Goal: Information Seeking & Learning: Learn about a topic

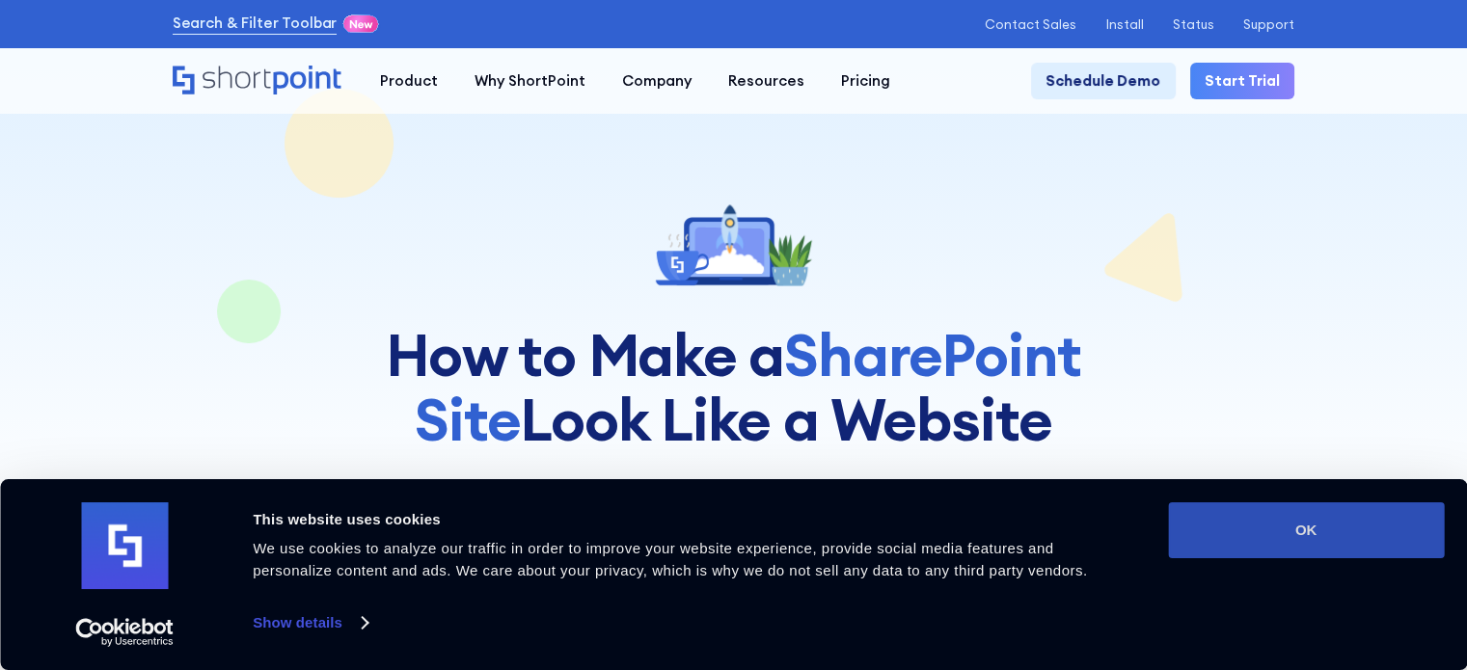
click at [1341, 524] on button "OK" at bounding box center [1306, 531] width 276 height 56
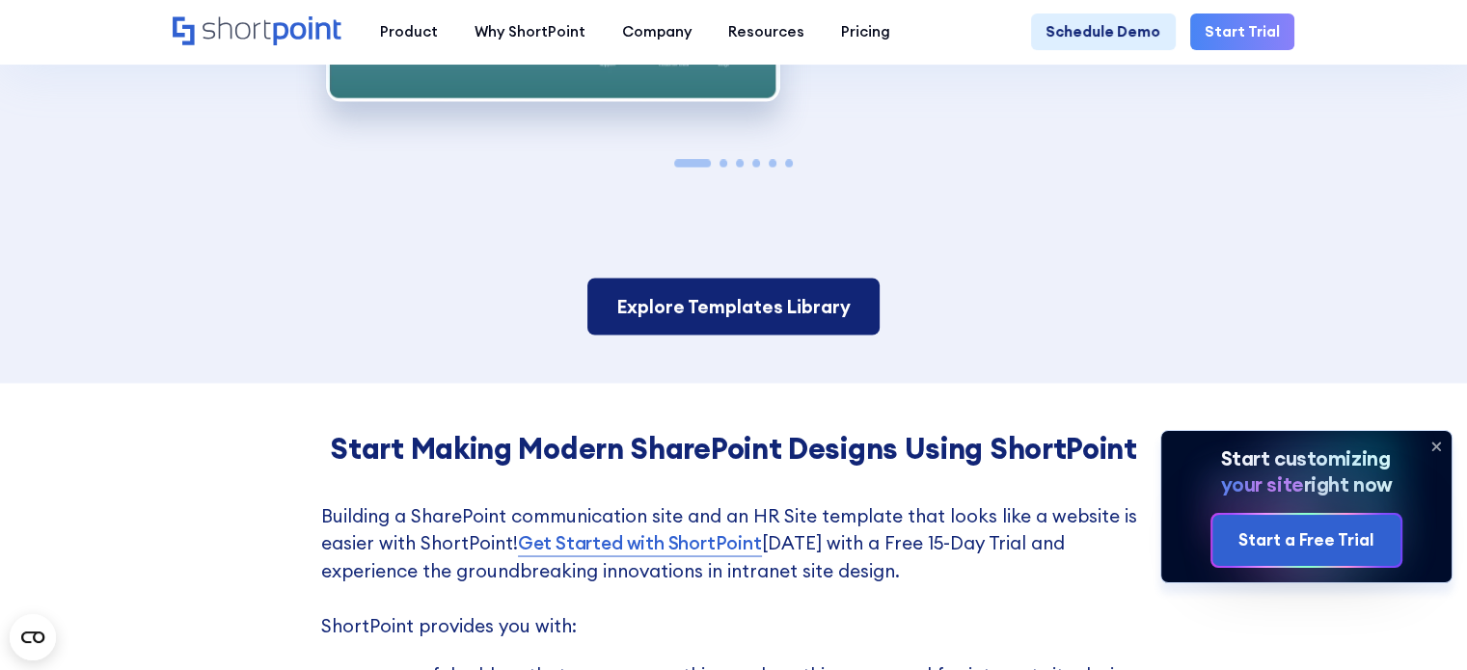
scroll to position [3376, 0]
click at [717, 335] on link "Explore Templates Library" at bounding box center [733, 306] width 292 height 57
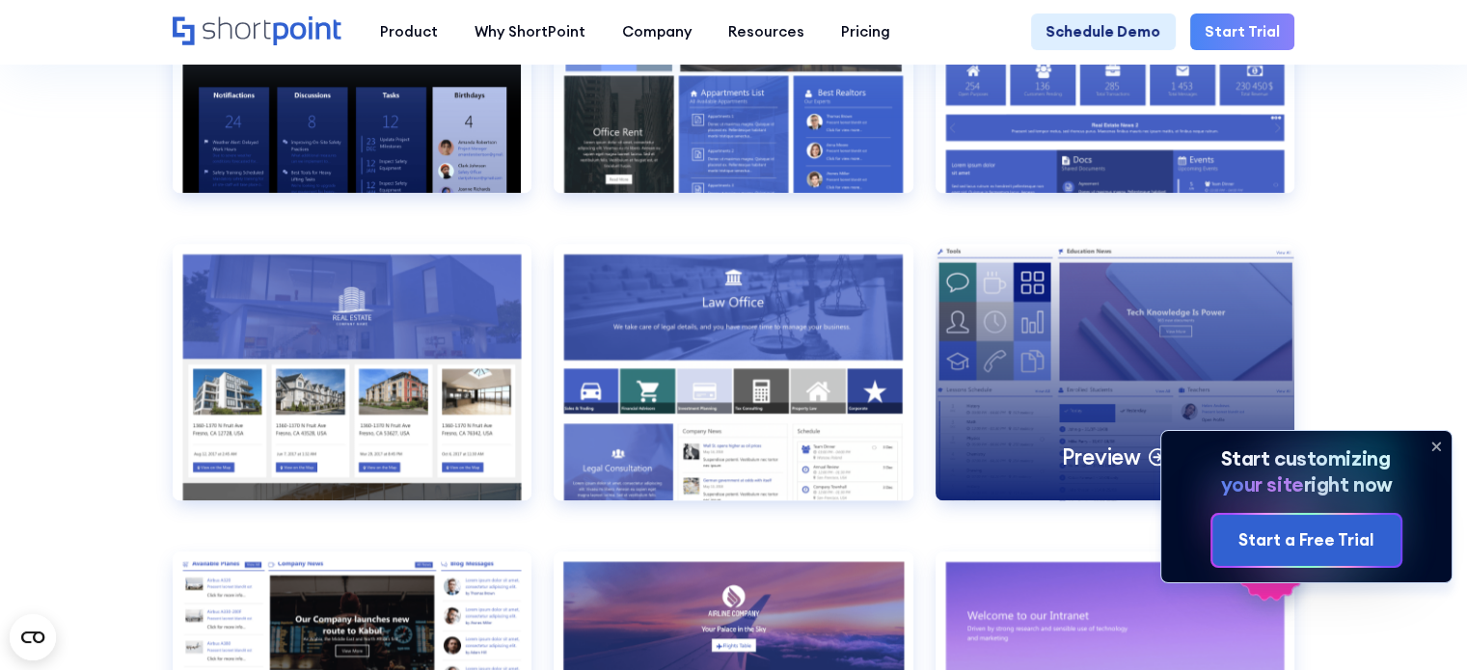
scroll to position [1833, 0]
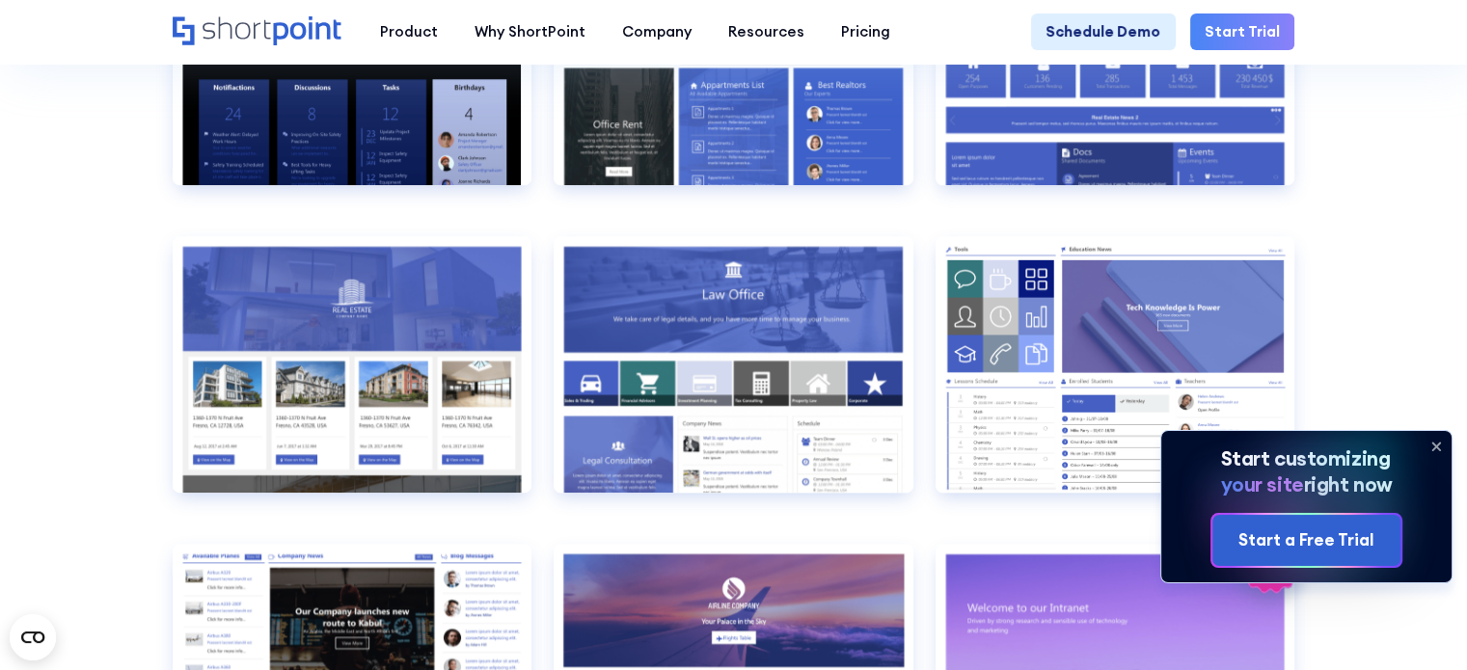
click at [1432, 443] on icon at bounding box center [1436, 447] width 8 height 8
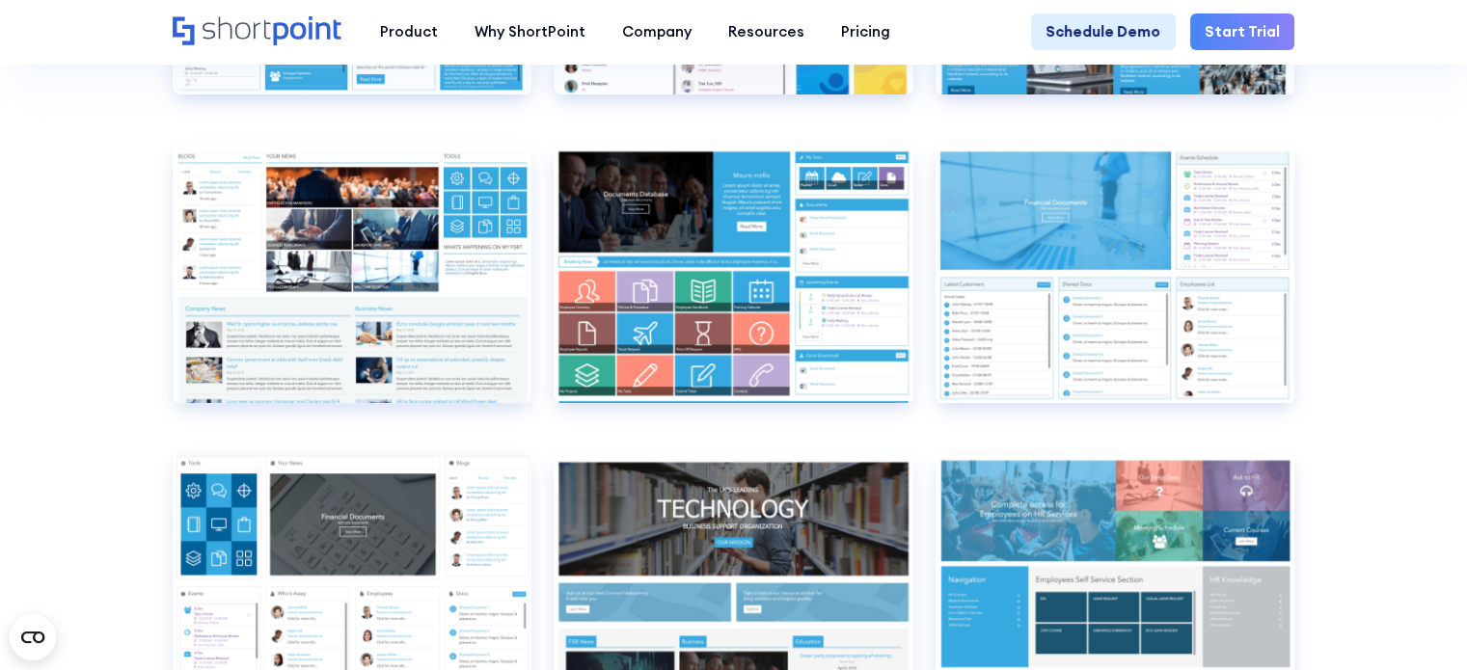
scroll to position [7621, 0]
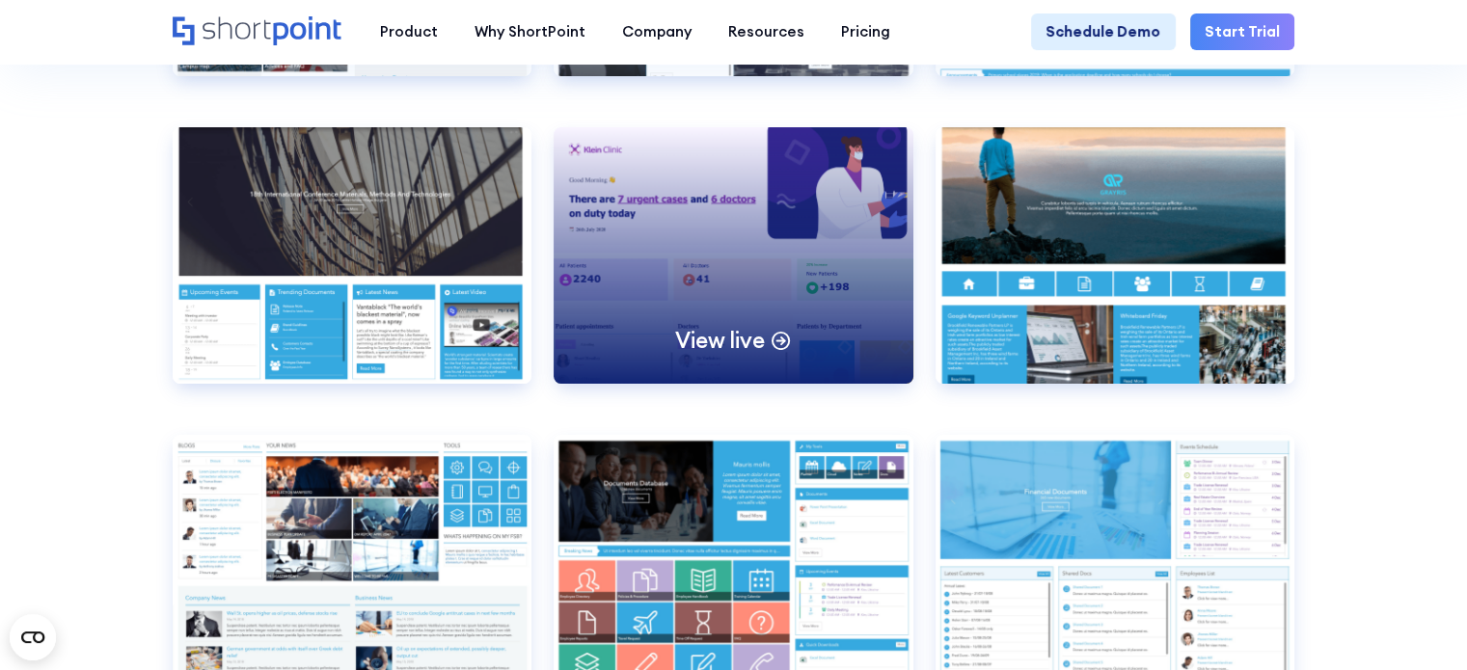
click at [759, 355] on p "View live" at bounding box center [719, 340] width 89 height 29
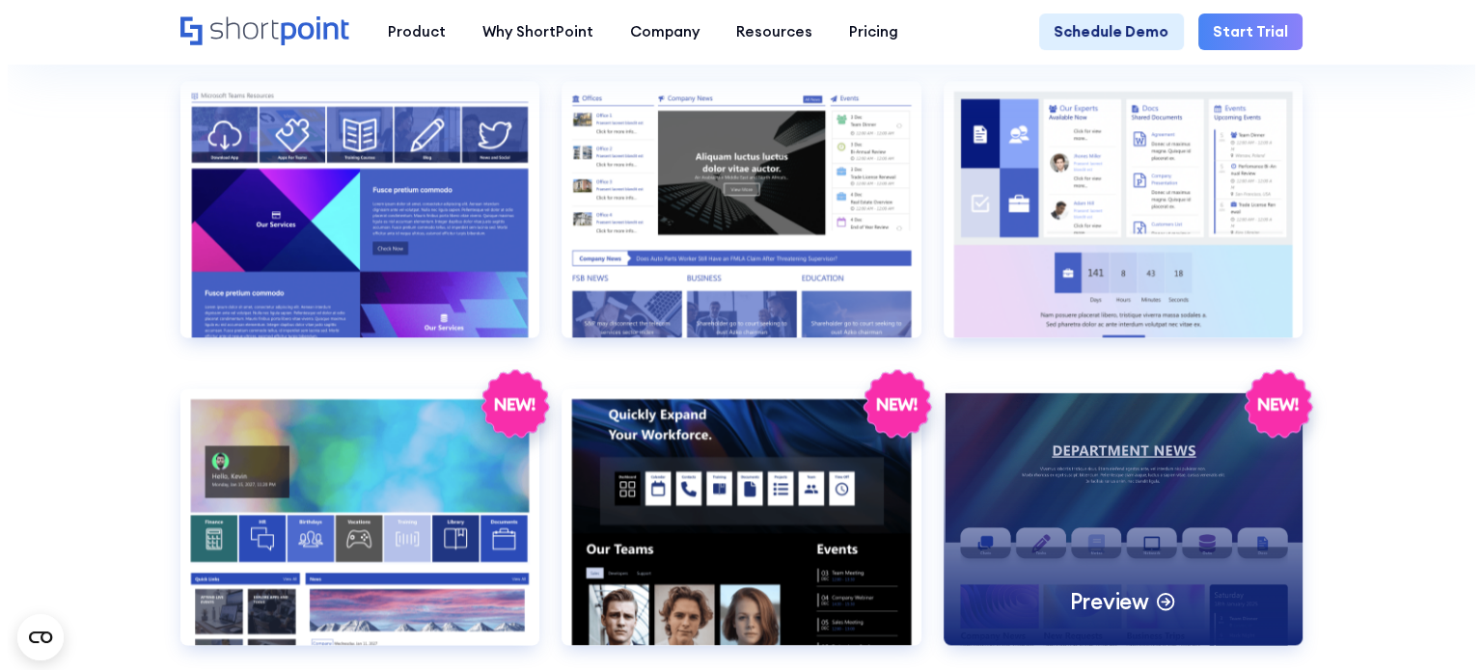
scroll to position [2797, 0]
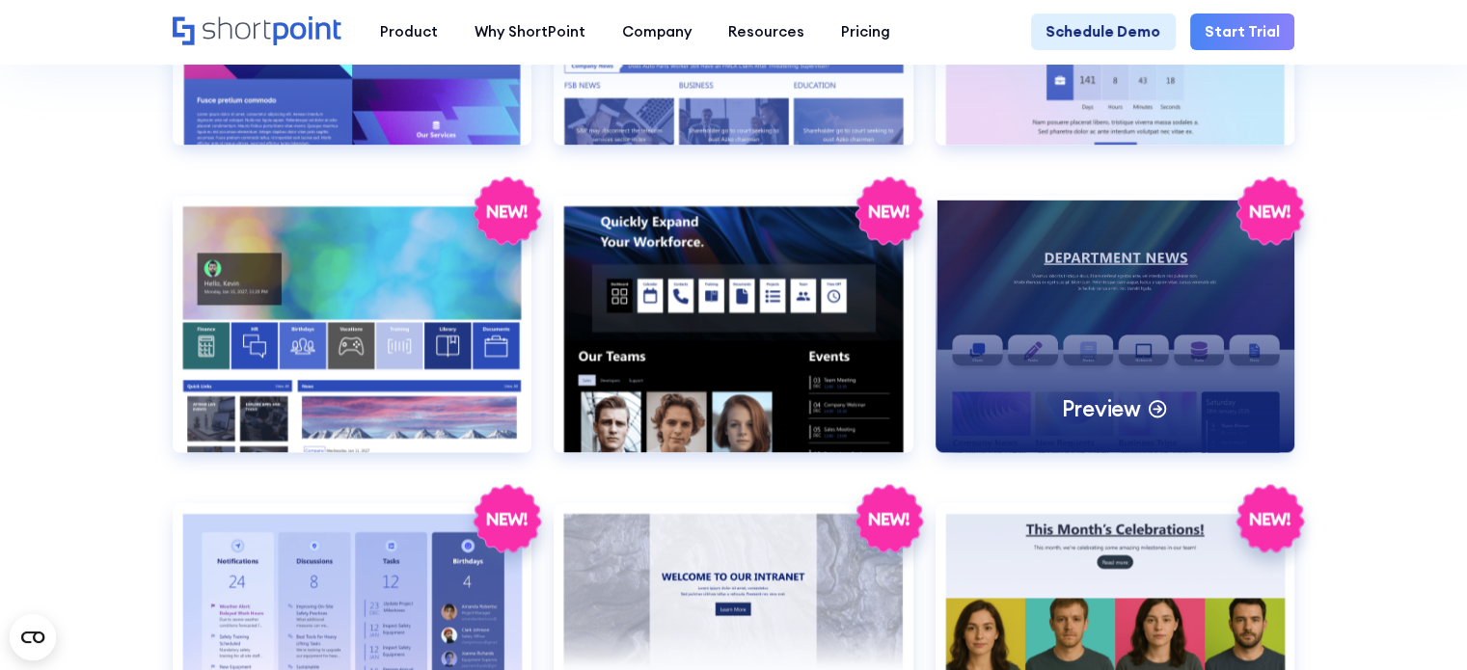
click at [1096, 423] on p "Preview" at bounding box center [1100, 409] width 79 height 29
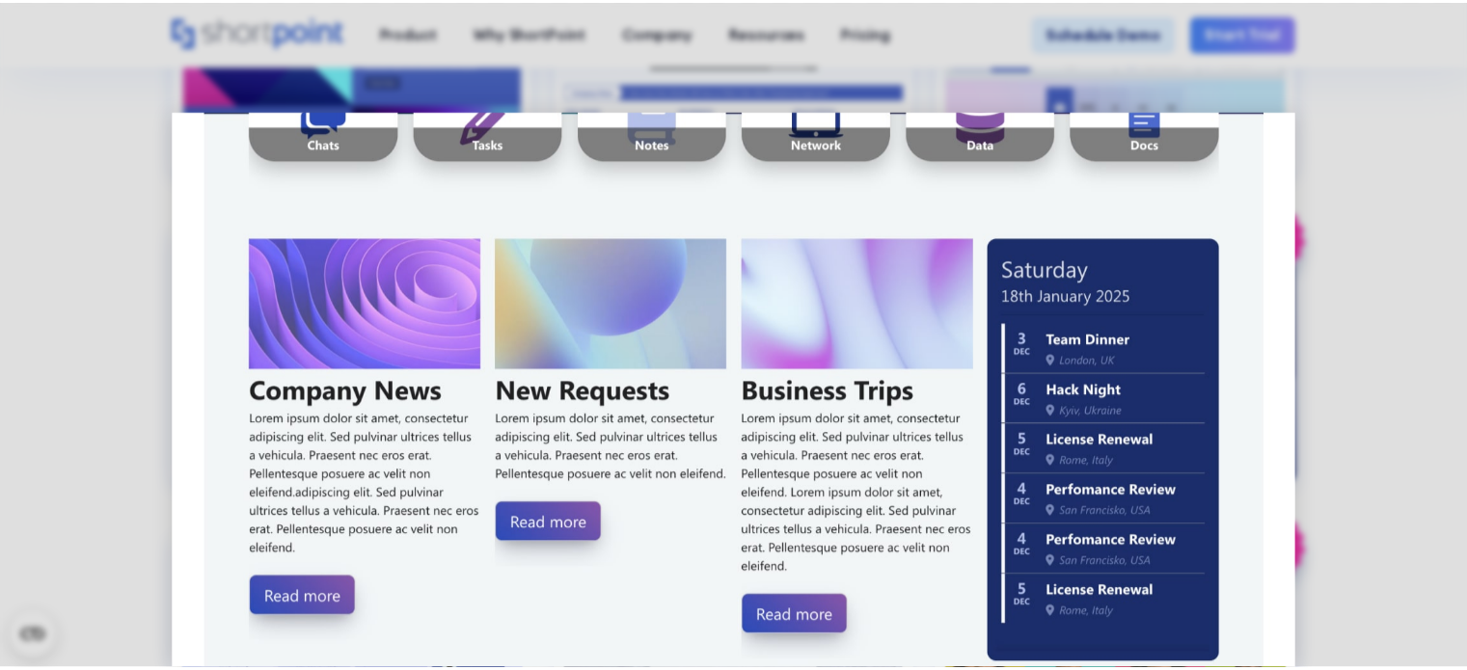
scroll to position [446, 0]
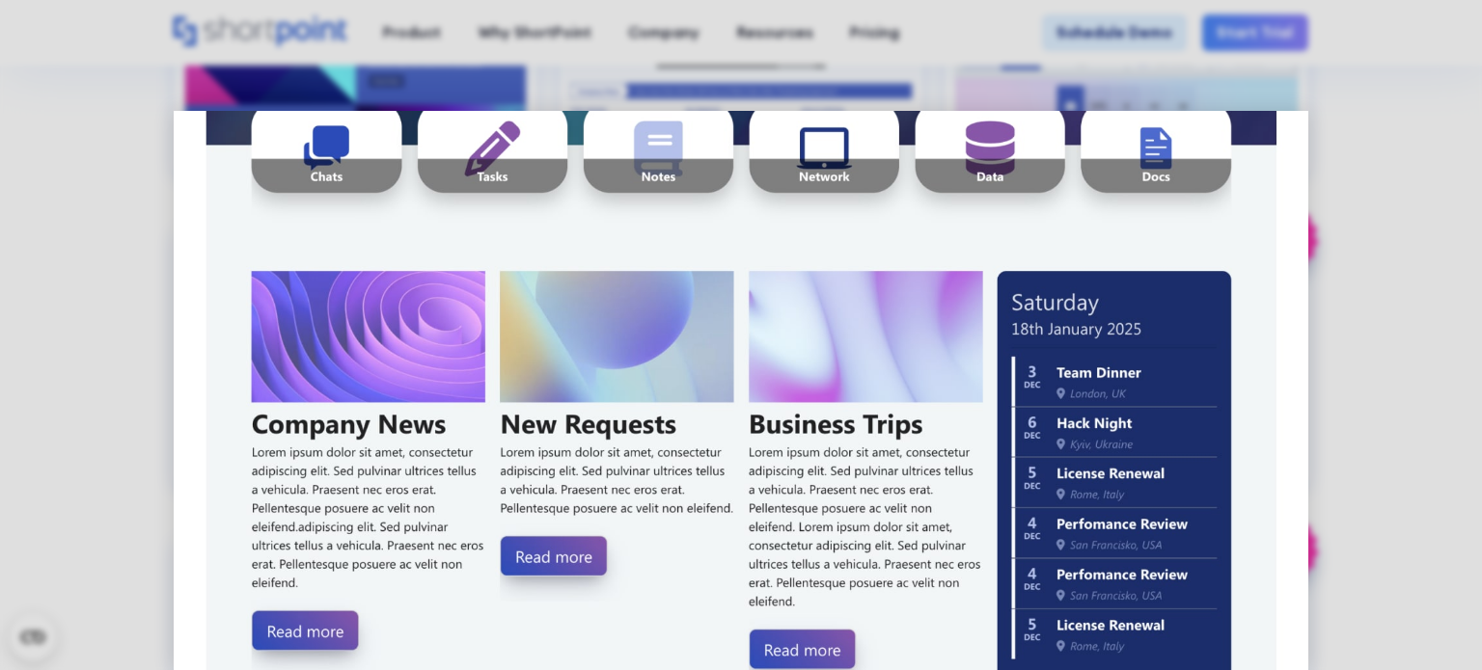
click at [1444, 230] on div at bounding box center [741, 335] width 1482 height 670
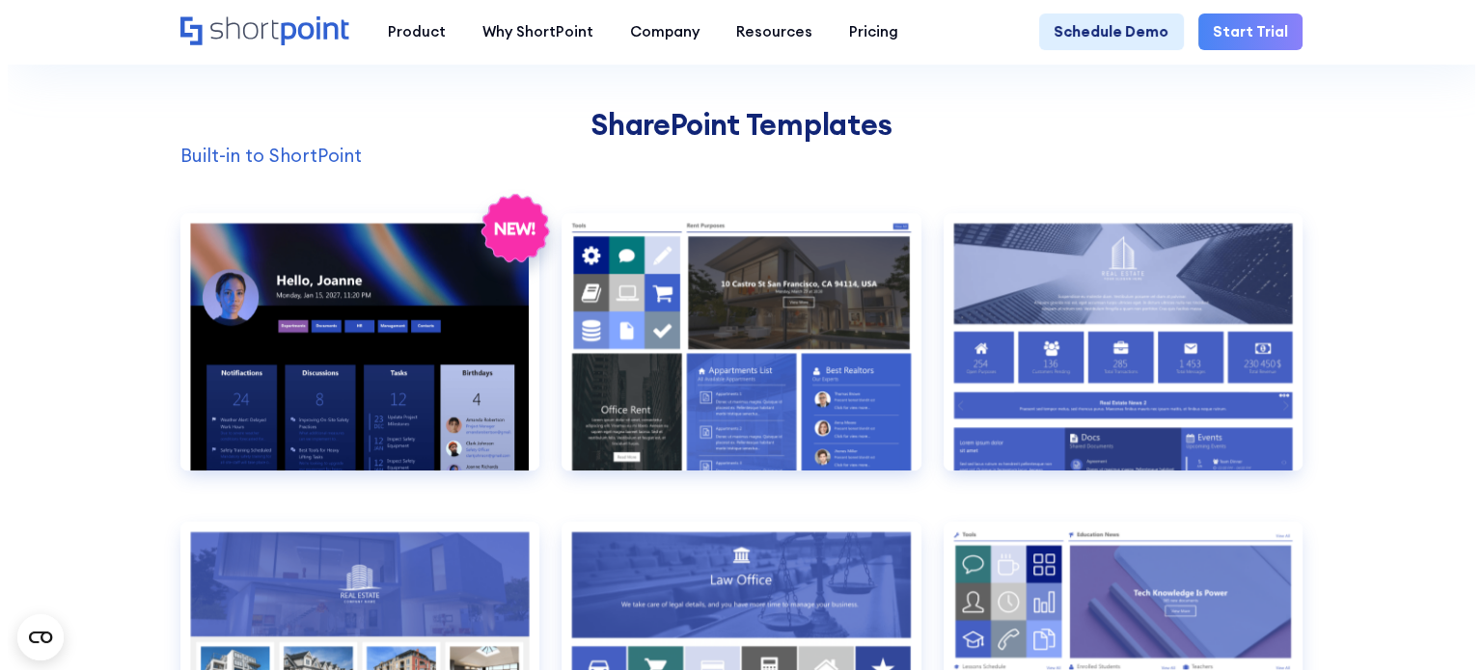
scroll to position [1833, 0]
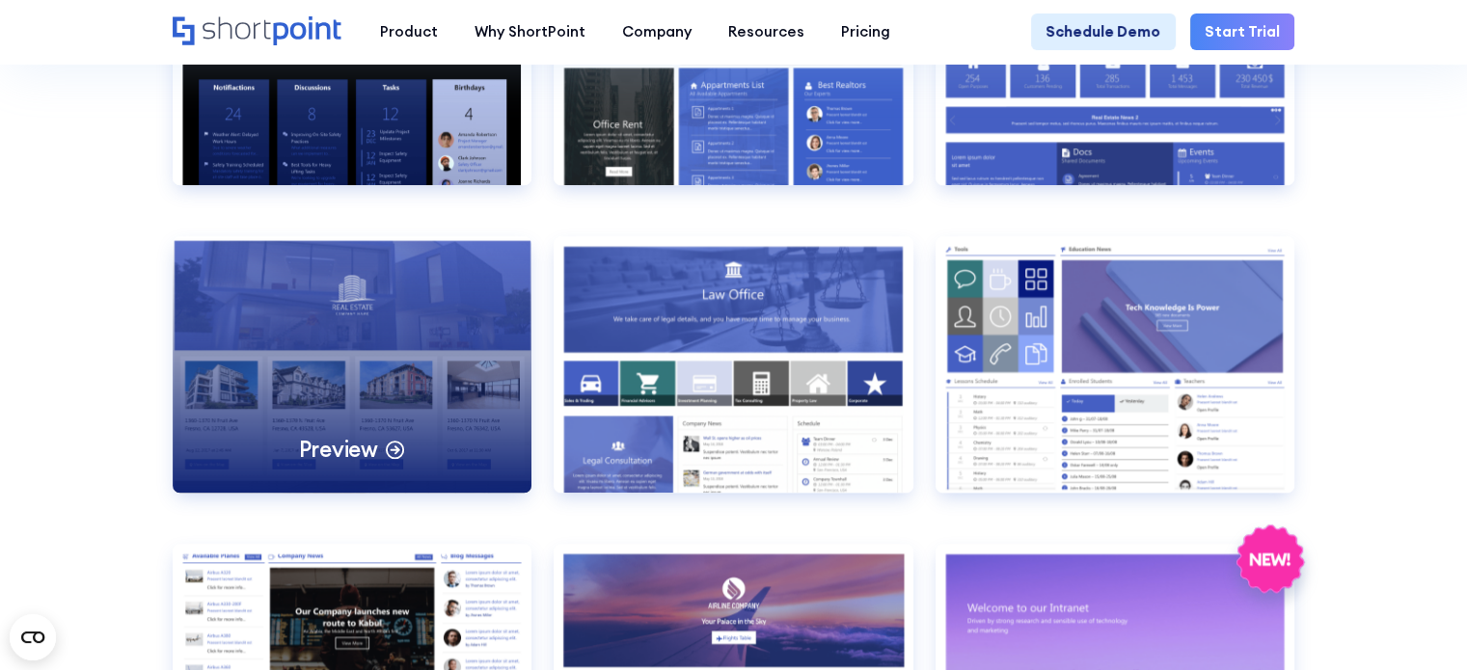
click at [314, 396] on div "Preview" at bounding box center [353, 364] width 360 height 257
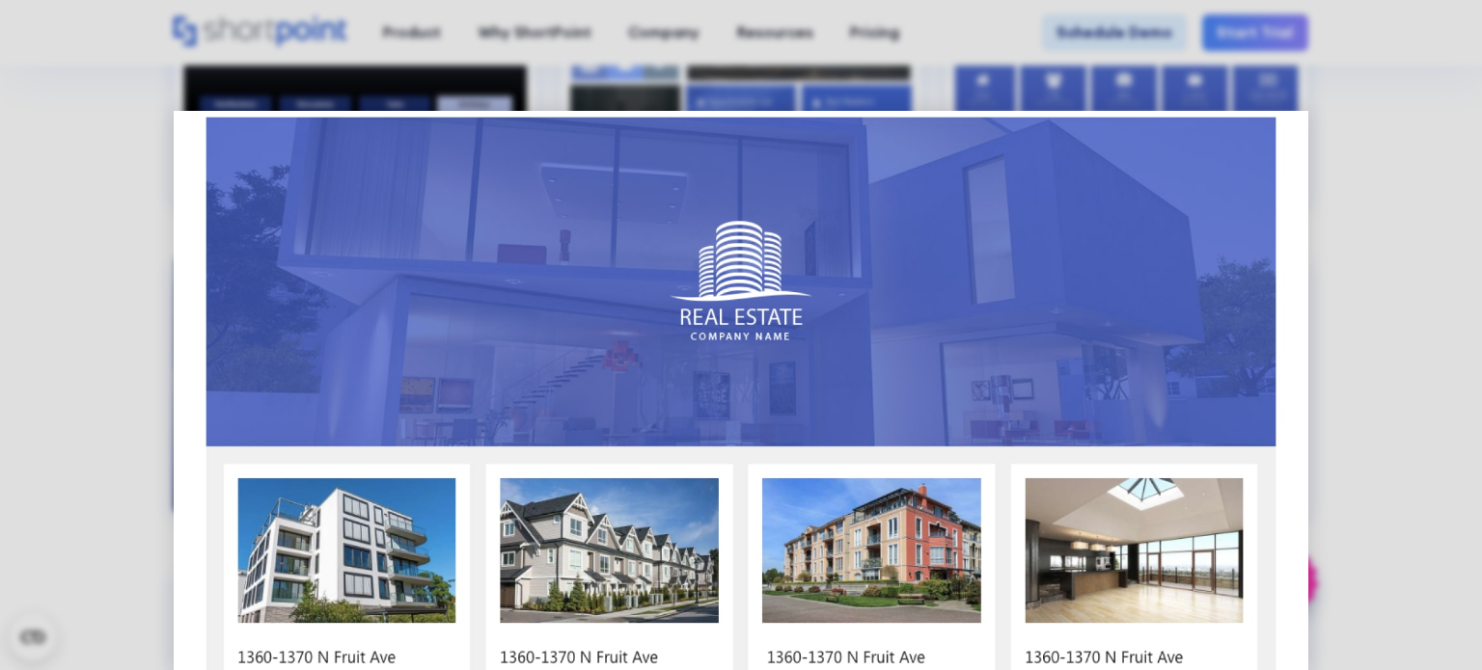
scroll to position [0, 0]
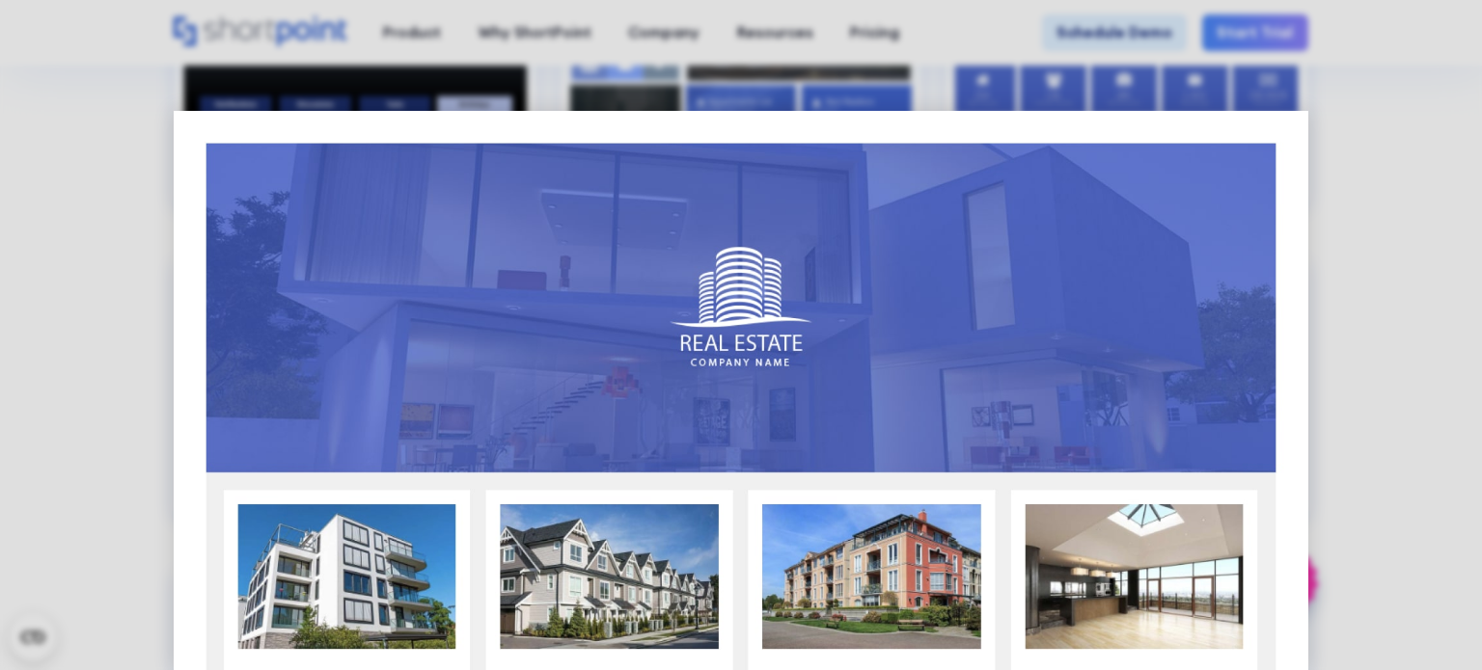
click at [93, 222] on div at bounding box center [741, 335] width 1482 height 670
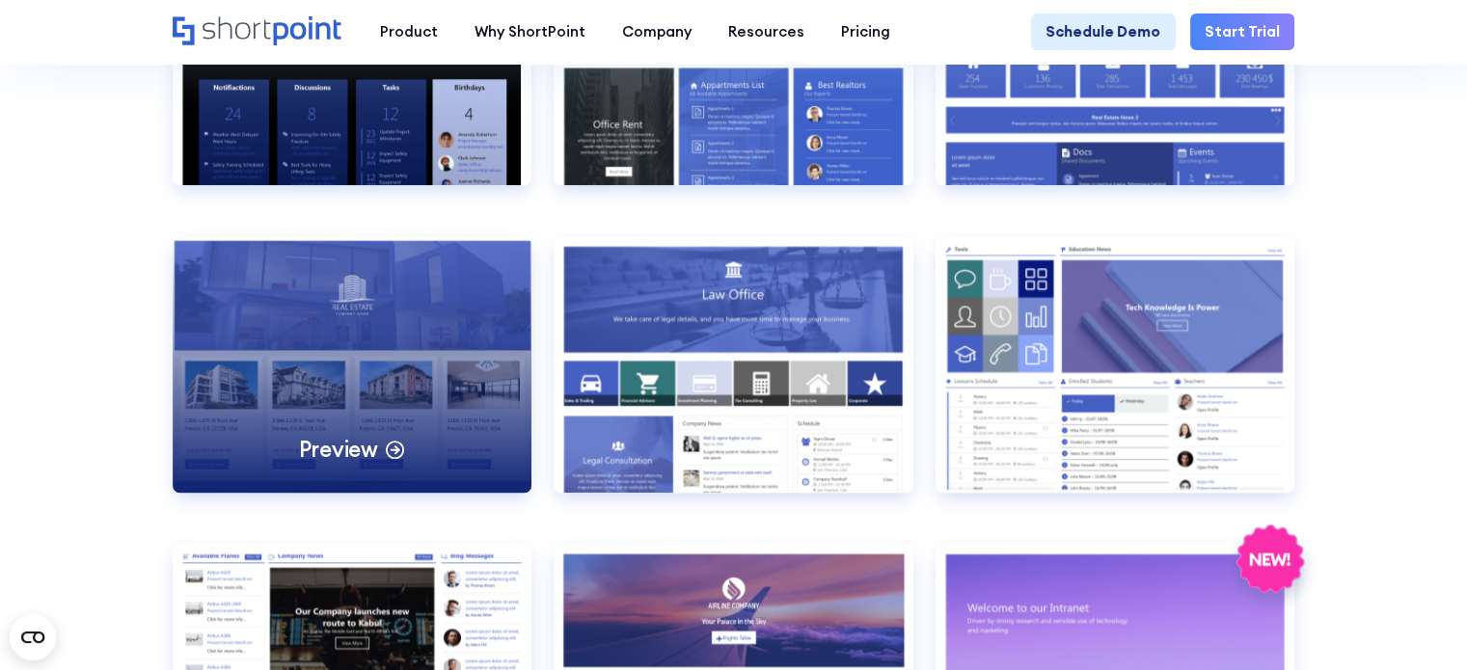
click at [350, 375] on div "Preview" at bounding box center [353, 364] width 360 height 257
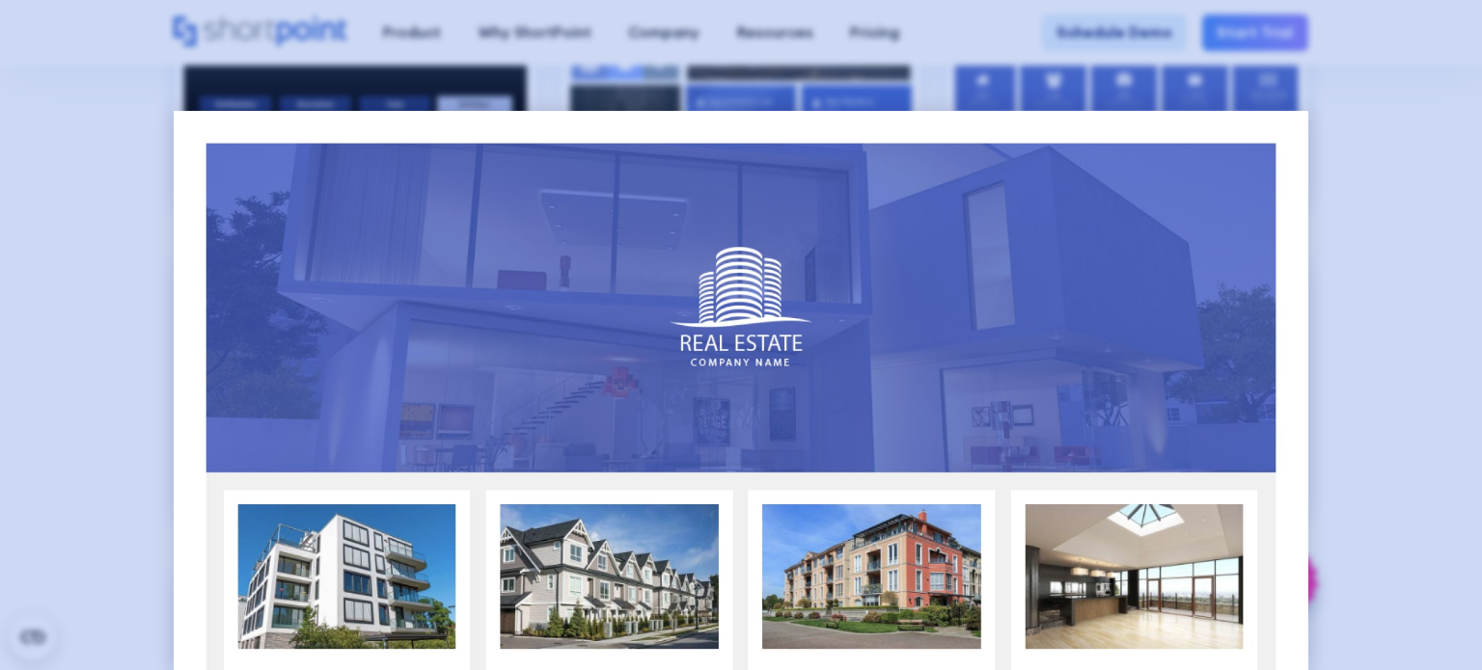
click at [27, 305] on div at bounding box center [741, 335] width 1482 height 670
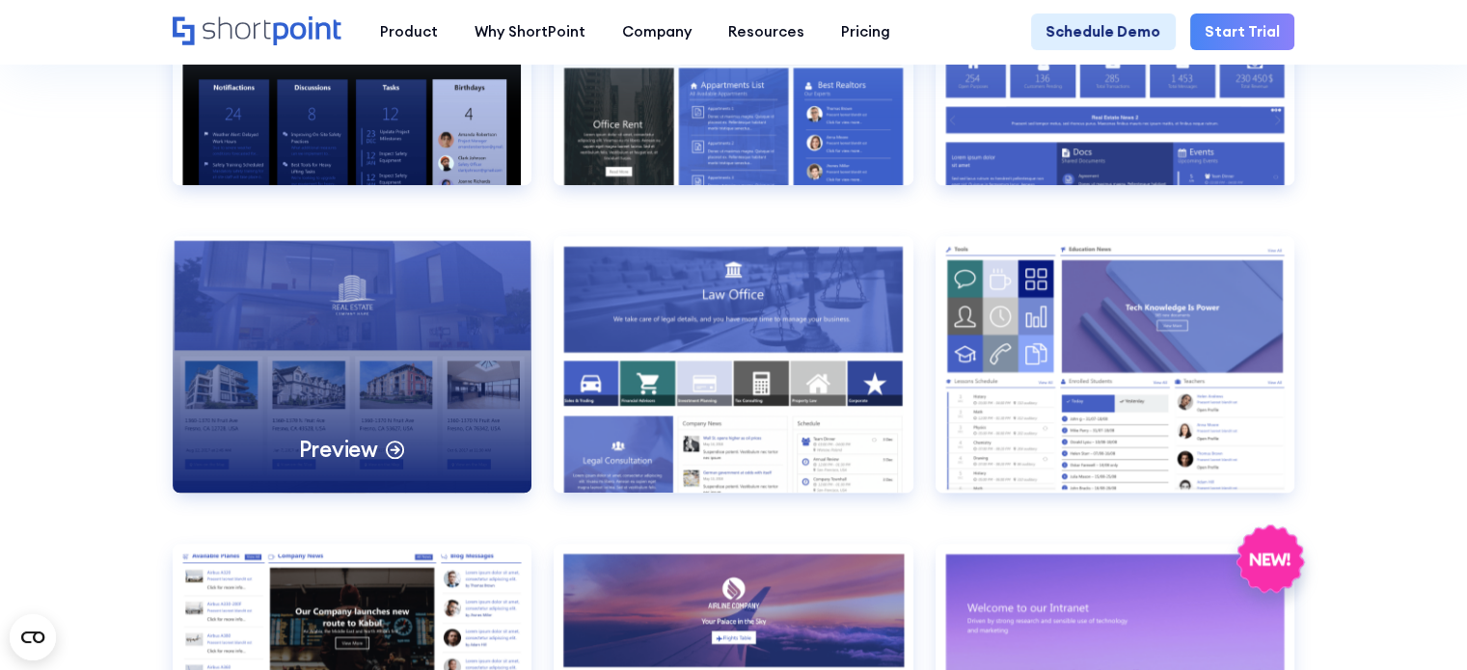
click at [354, 285] on div "Preview" at bounding box center [353, 364] width 360 height 257
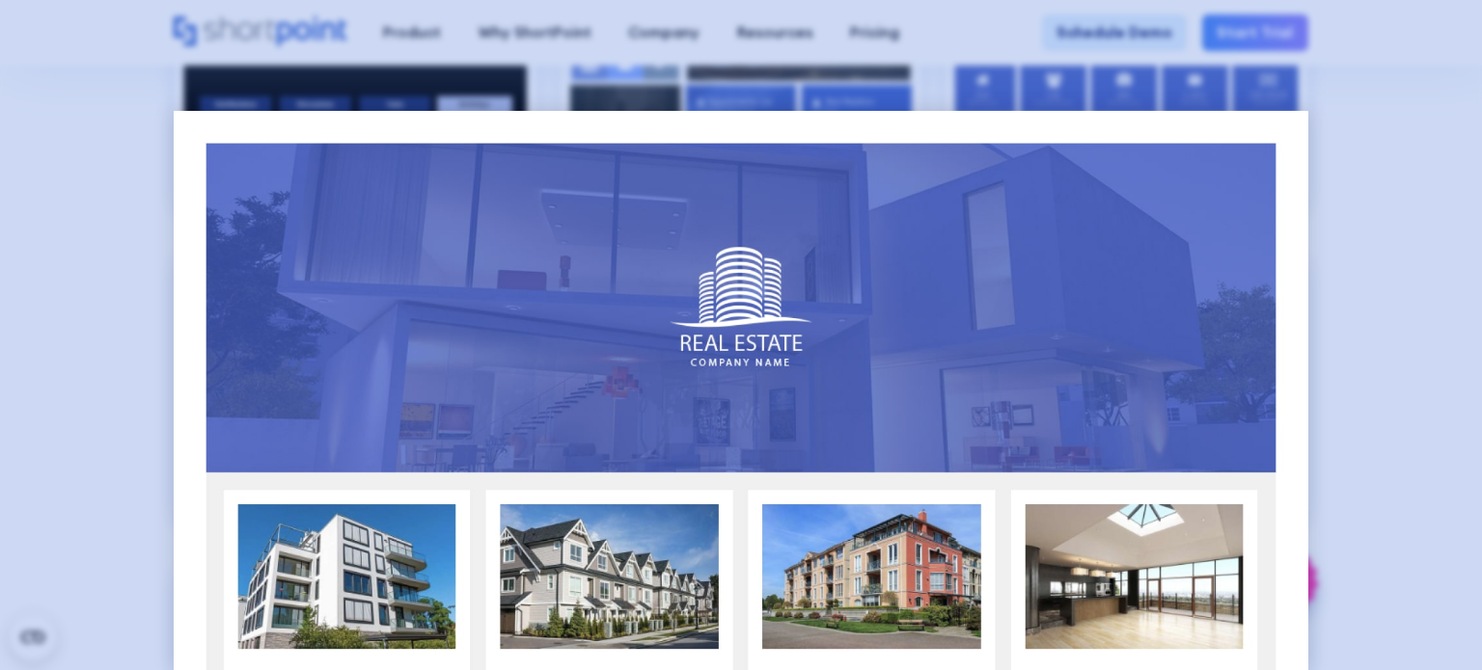
click at [0, 433] on div at bounding box center [741, 335] width 1482 height 670
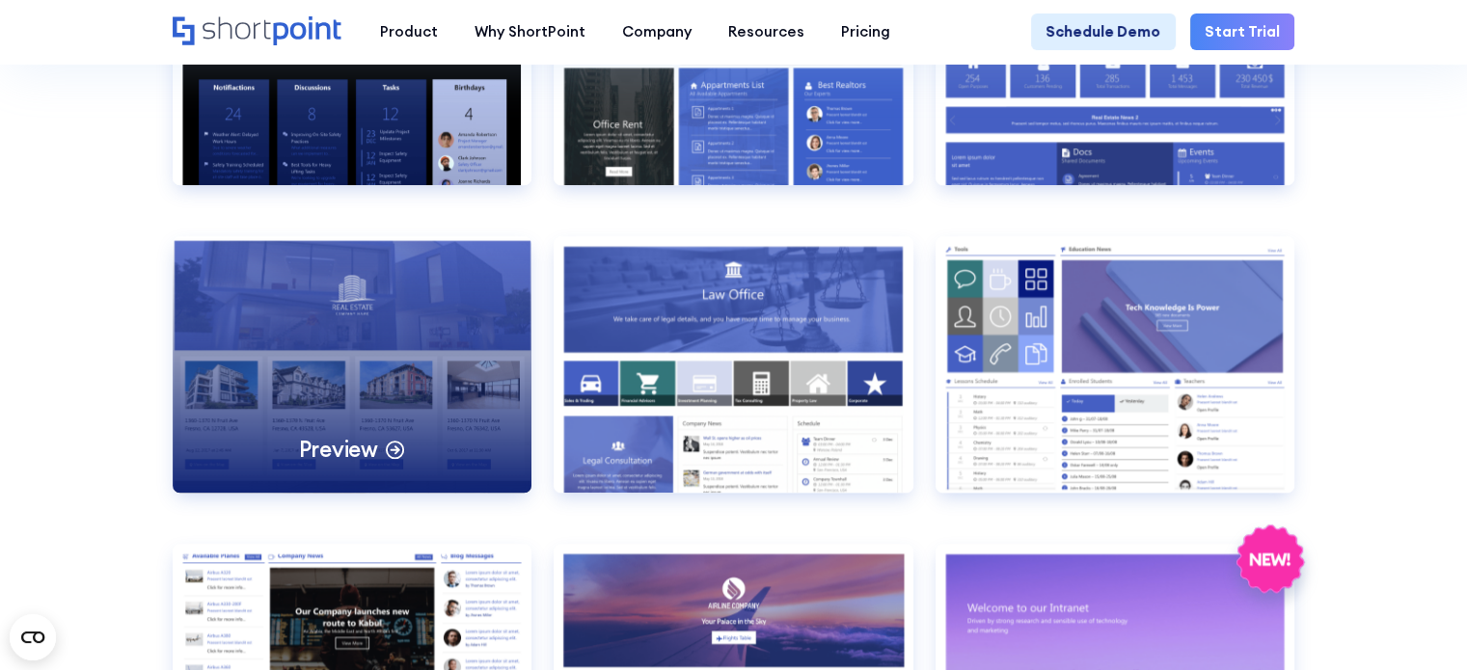
click at [384, 459] on icon at bounding box center [395, 448] width 22 height 22
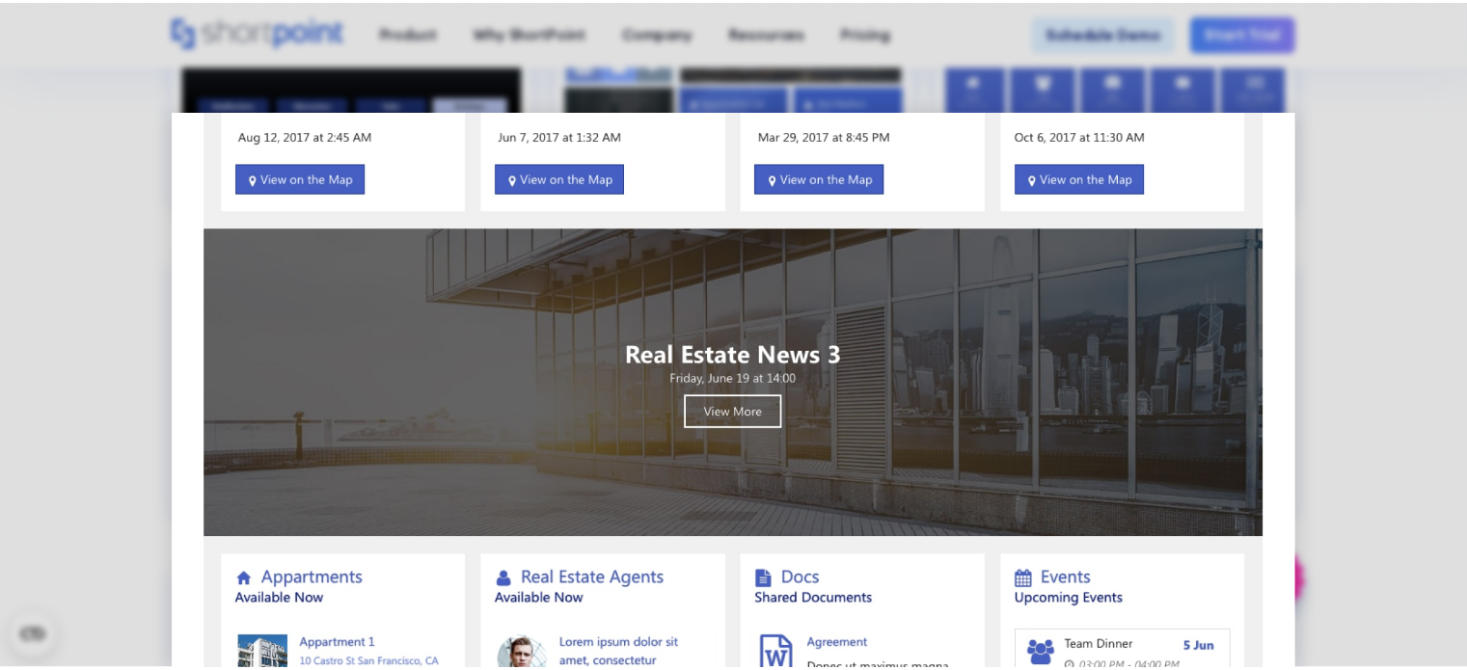
scroll to position [868, 0]
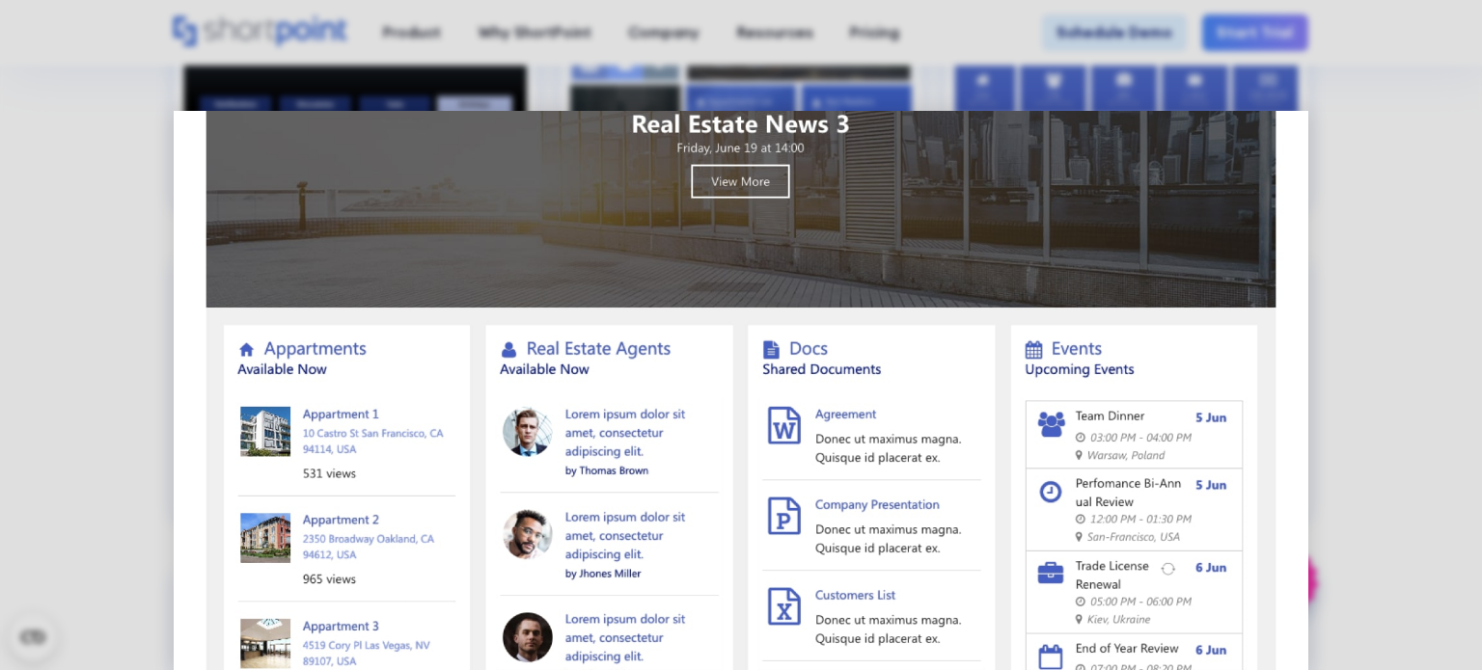
click at [614, 465] on img at bounding box center [740, 250] width 1133 height 2014
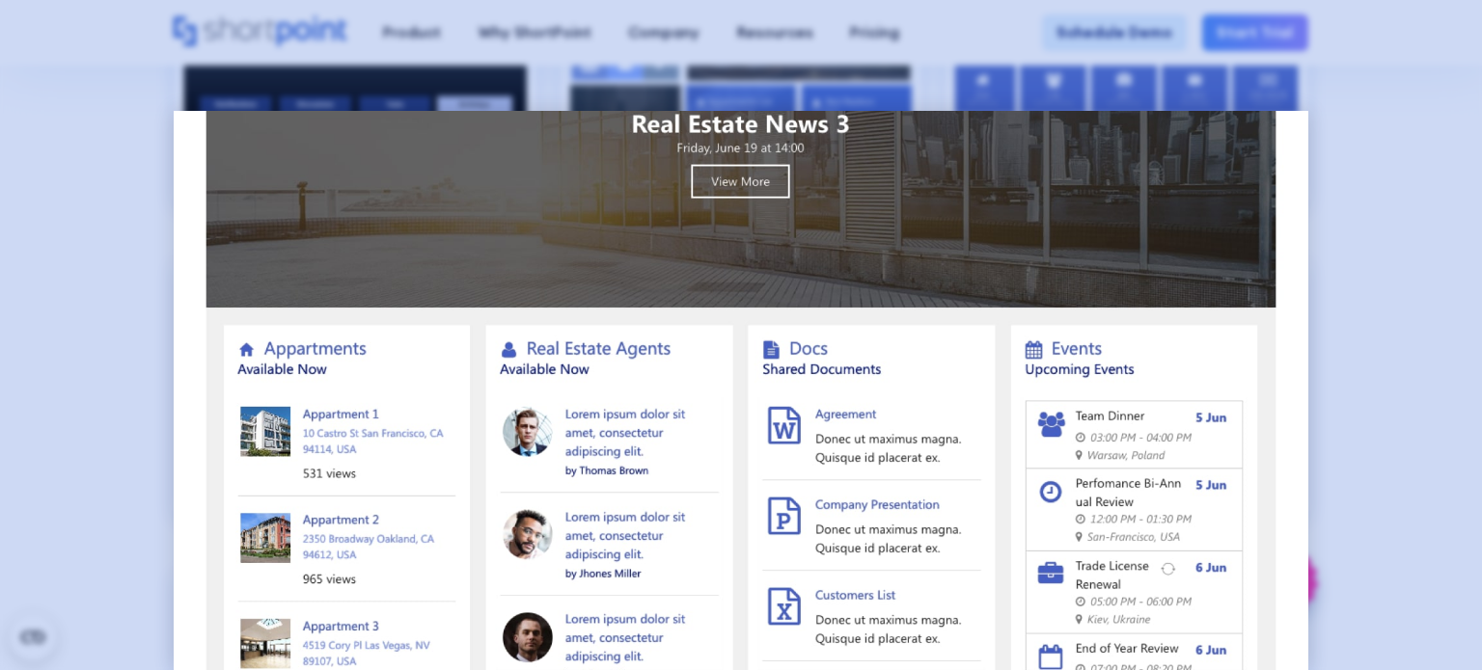
click at [2, 431] on div at bounding box center [741, 335] width 1482 height 670
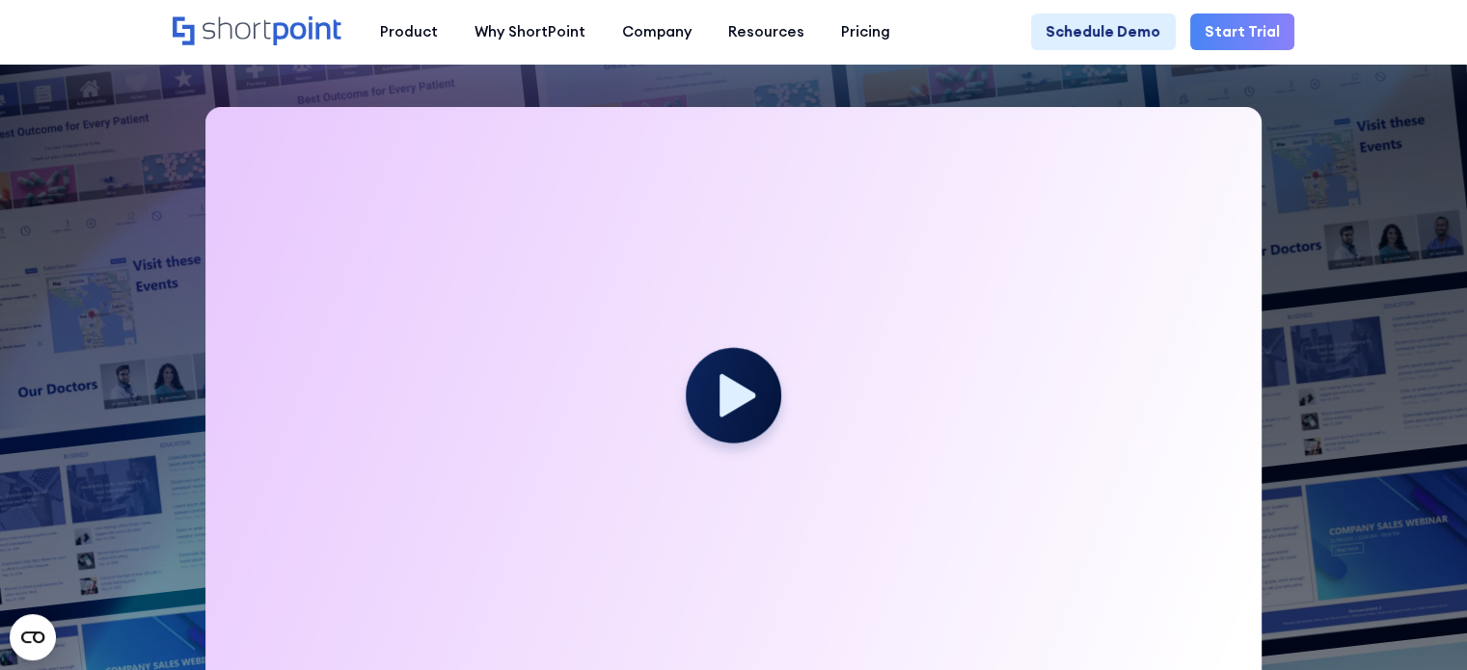
scroll to position [0, 0]
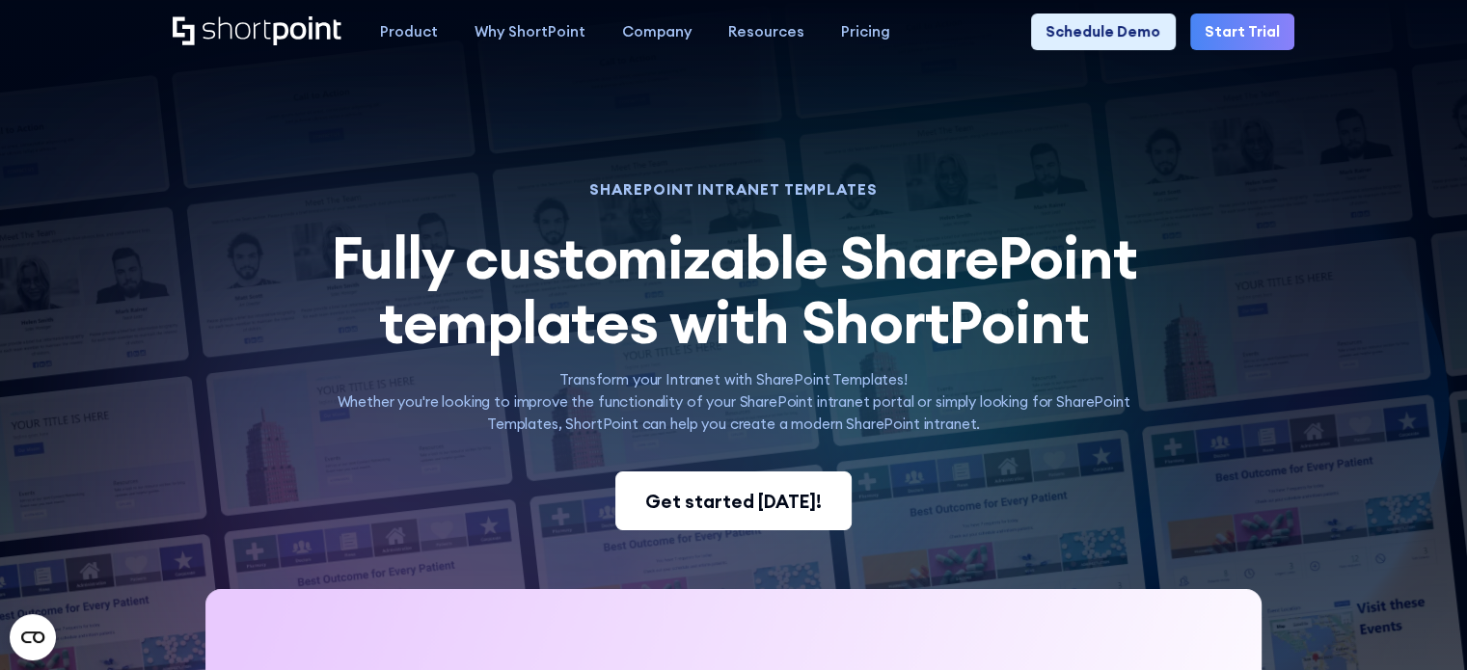
click at [762, 526] on link "Get started [DATE]!" at bounding box center [733, 501] width 237 height 59
